Goal: Task Accomplishment & Management: Manage account settings

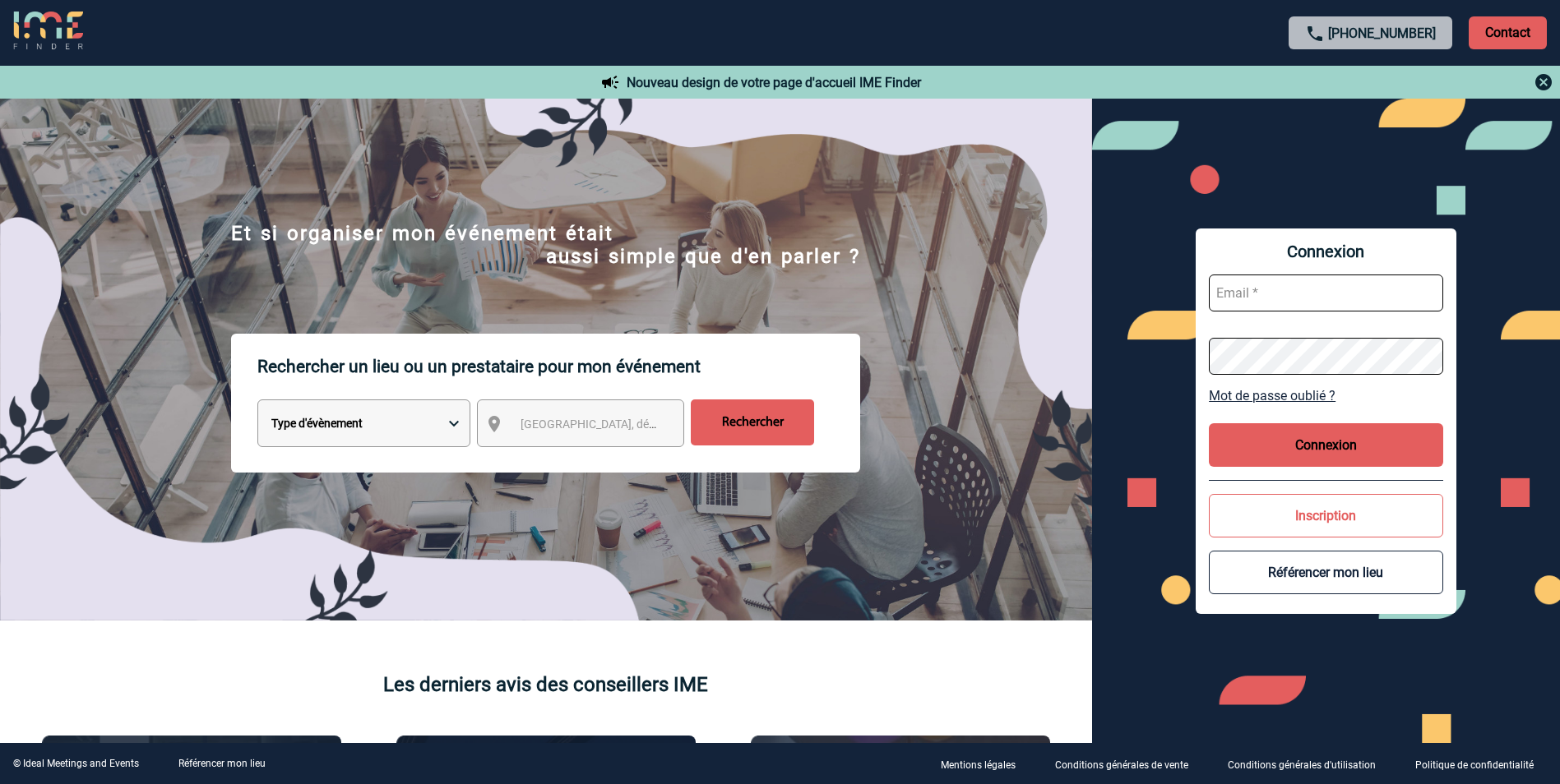
click at [1247, 285] on input "text" at bounding box center [1326, 294] width 234 height 37
paste input "ludivine.thomazeau@antargaz.com"
type input "Ludivine.THOMAZEAU@antargaz.com"
click at [1291, 427] on button "Connexion" at bounding box center [1326, 445] width 234 height 44
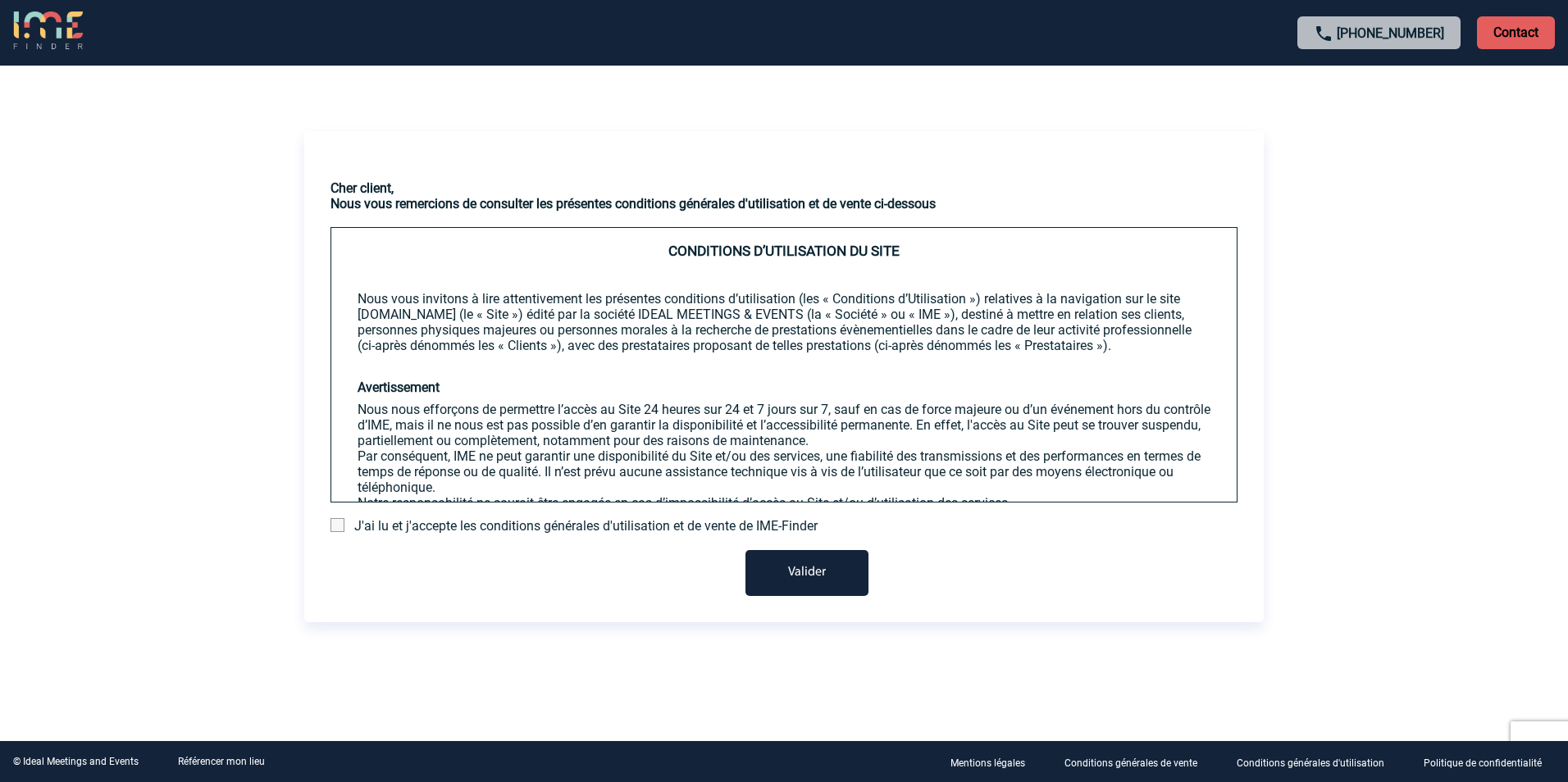
click at [520, 526] on span "J'ai lu et j'accepte les conditions générales d'utilisation et de vente de IME-…" at bounding box center [586, 525] width 463 height 16
click at [343, 525] on span at bounding box center [336, 524] width 14 height 14
click at [0, 0] on input "checkbox" at bounding box center [0, 0] width 0 height 0
click at [768, 569] on button "Valider" at bounding box center [807, 573] width 123 height 46
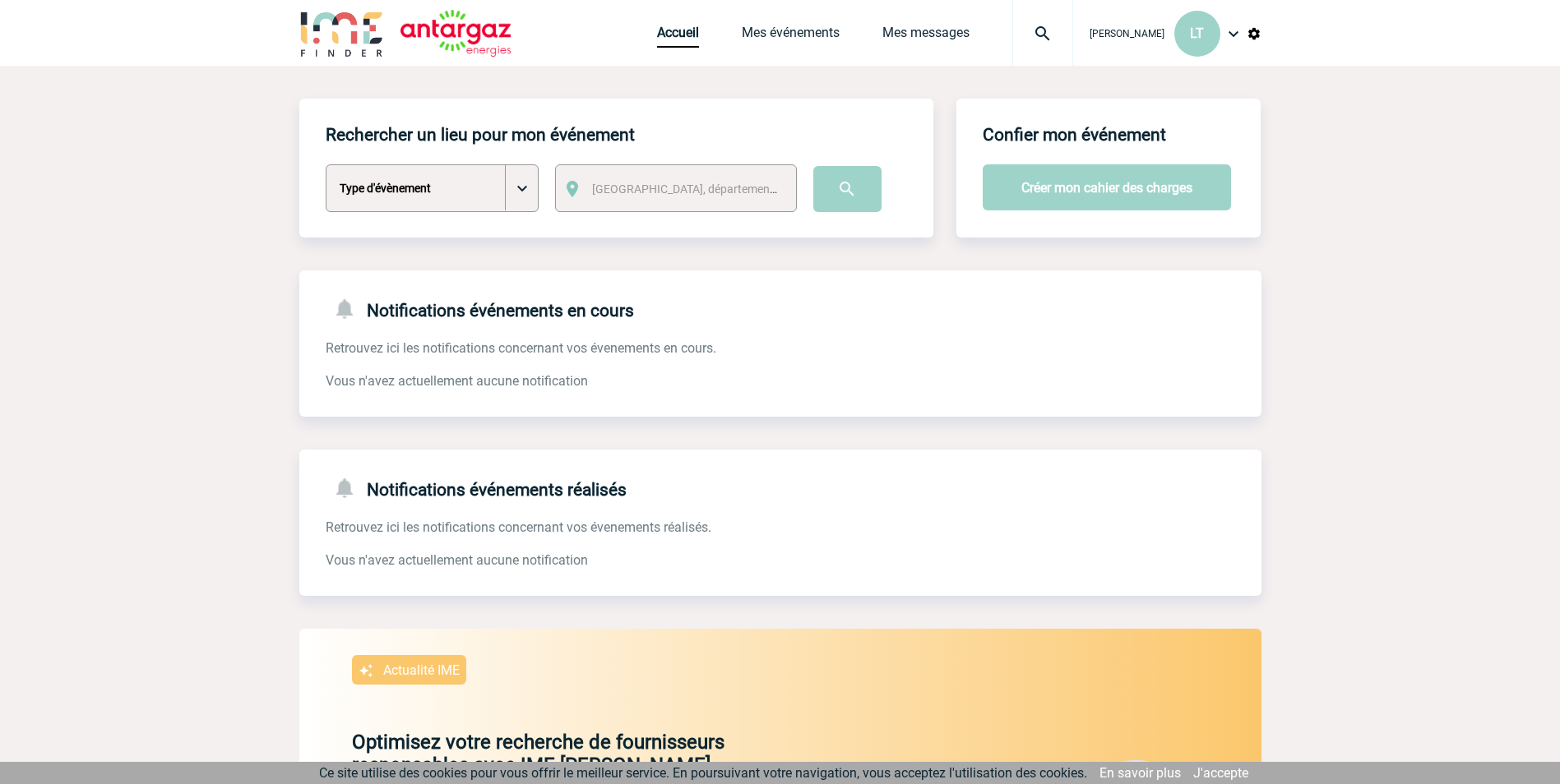
click at [1145, 32] on span "Ludivine THOMAZEAU" at bounding box center [1127, 34] width 75 height 11
click at [1226, 41] on img at bounding box center [1234, 34] width 20 height 20
click at [1182, 80] on li "Mon compte" at bounding box center [1167, 82] width 189 height 33
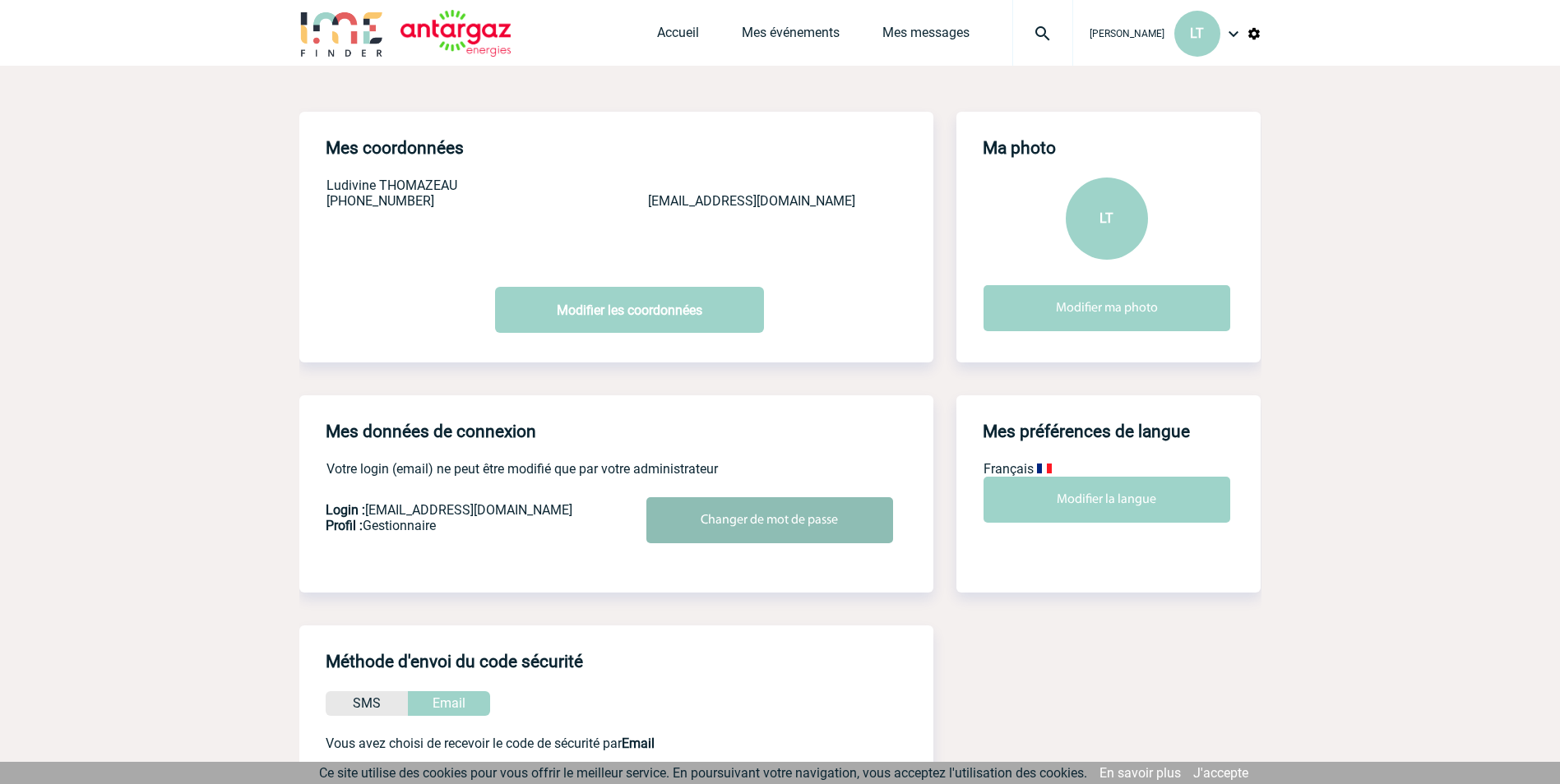
click at [721, 519] on input "Changer de mot de passe" at bounding box center [769, 520] width 247 height 46
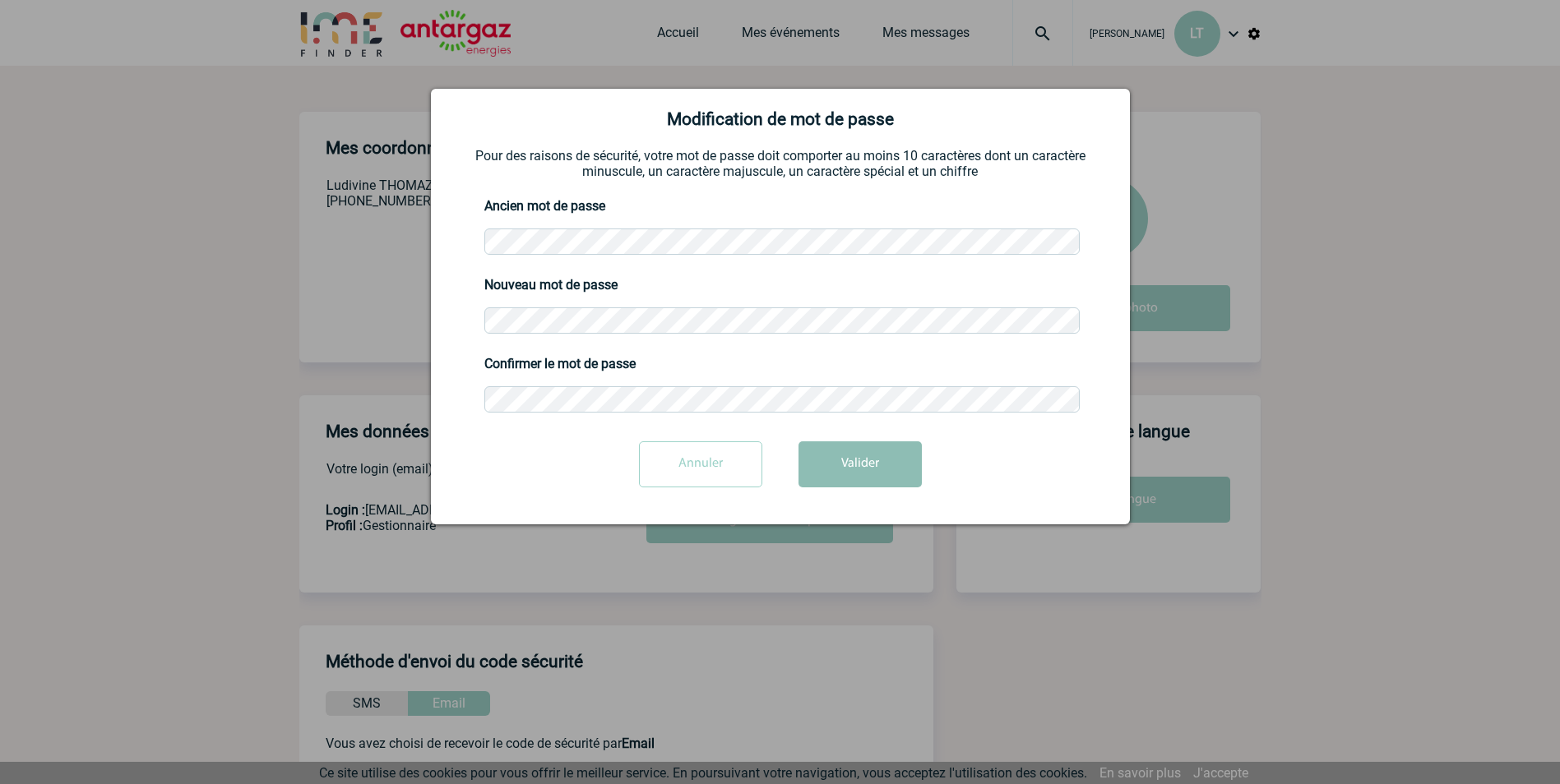
click at [851, 460] on button "Valider" at bounding box center [860, 464] width 123 height 46
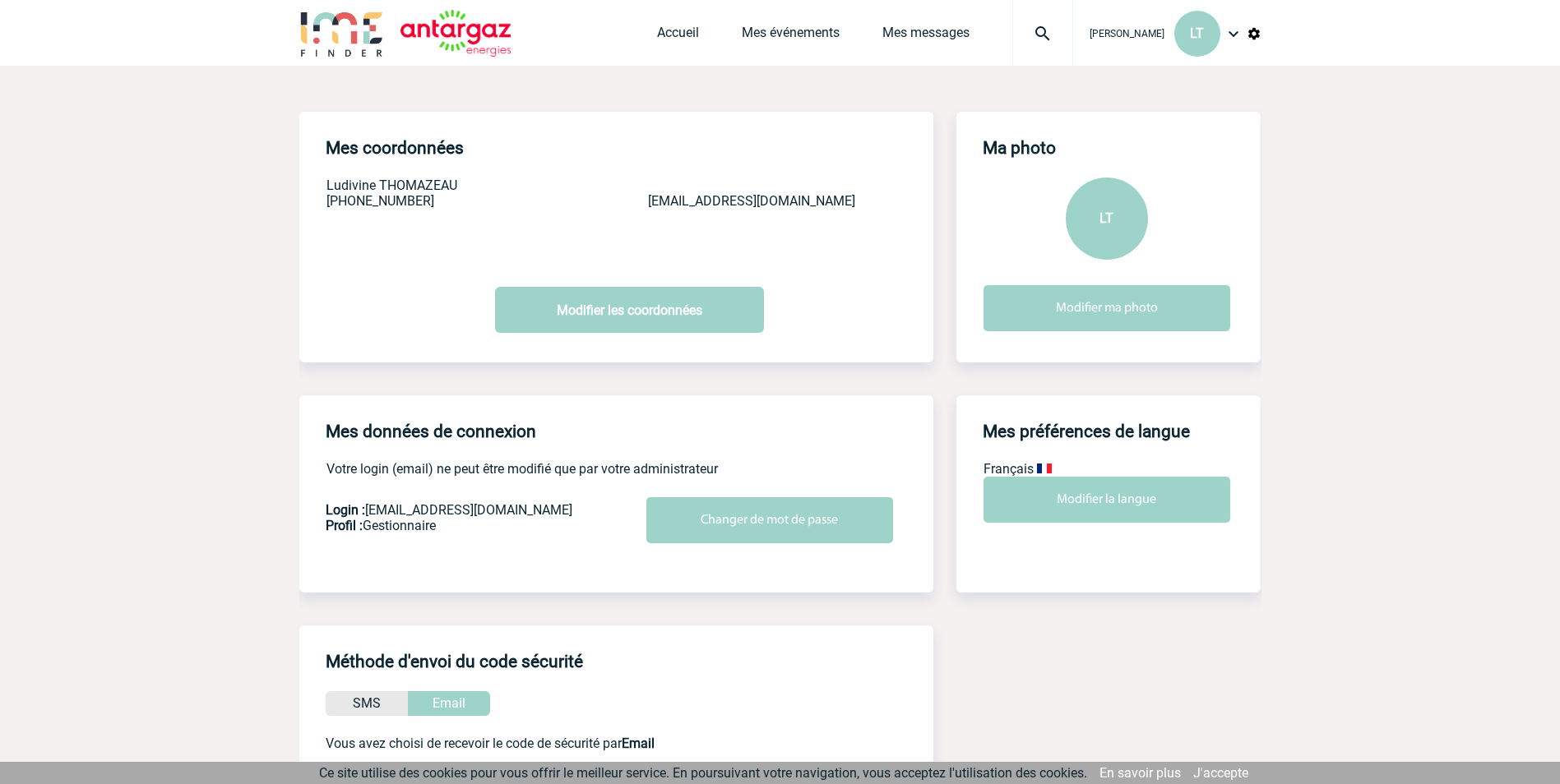
click at [673, 41] on div "Accueil Mes événements Mes messages Projet, client Projet, client" at bounding box center [865, 33] width 416 height 66
click at [661, 41] on link "Accueil" at bounding box center [678, 35] width 42 height 23
